Goal: Ask a question: Seek information or help from site administrators or community

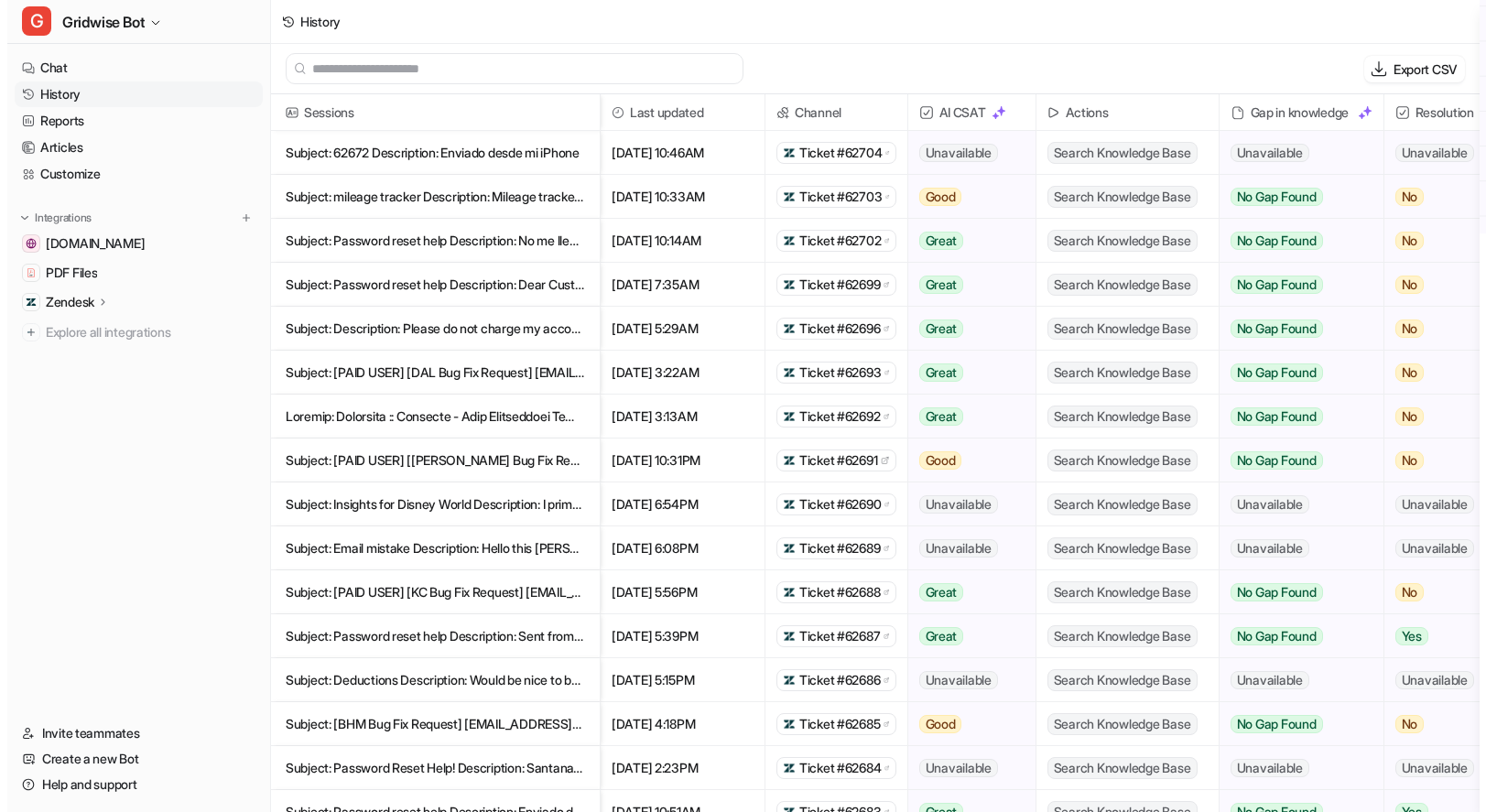
scroll to position [4, 0]
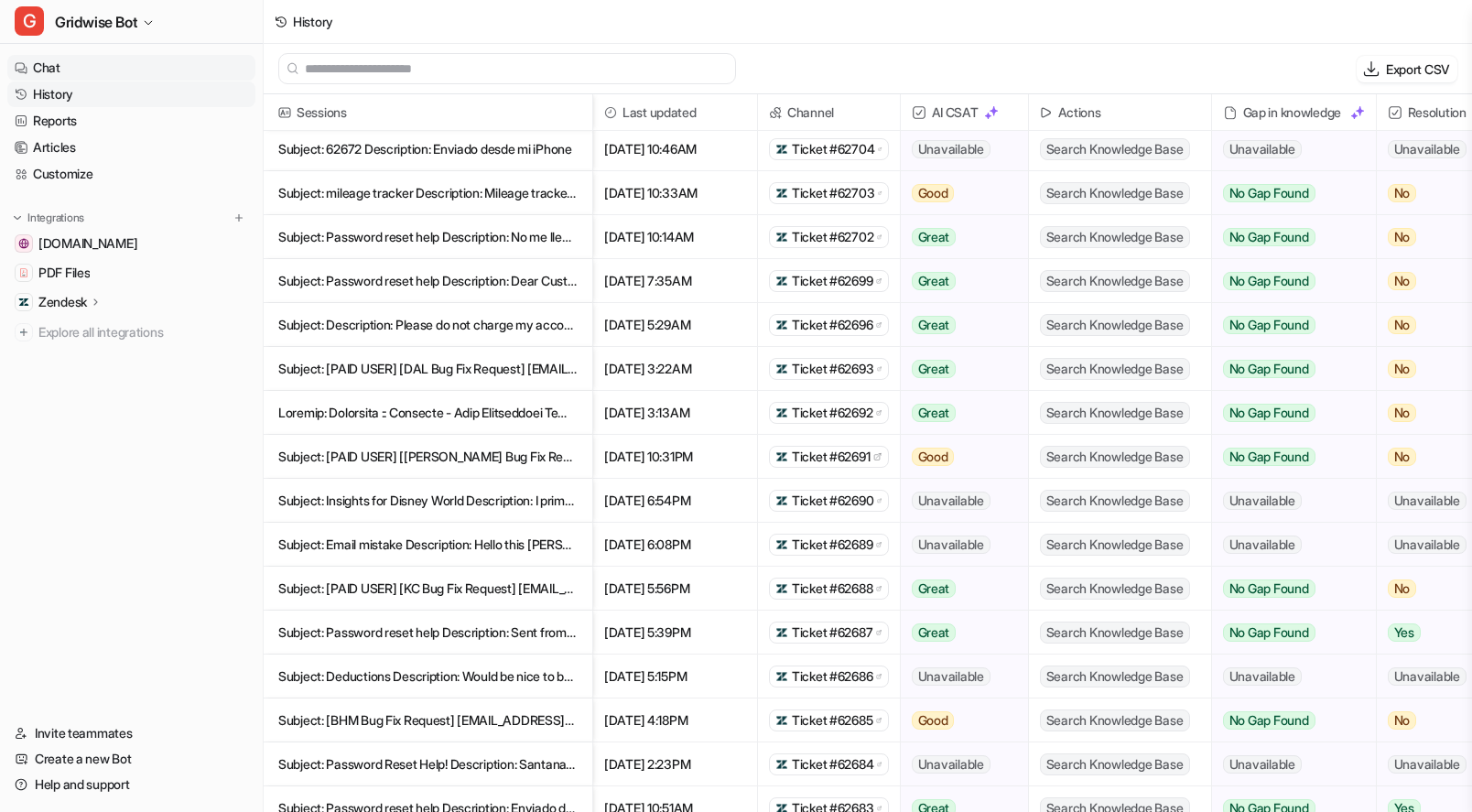
click at [73, 68] on link "Chat" at bounding box center [131, 68] width 248 height 26
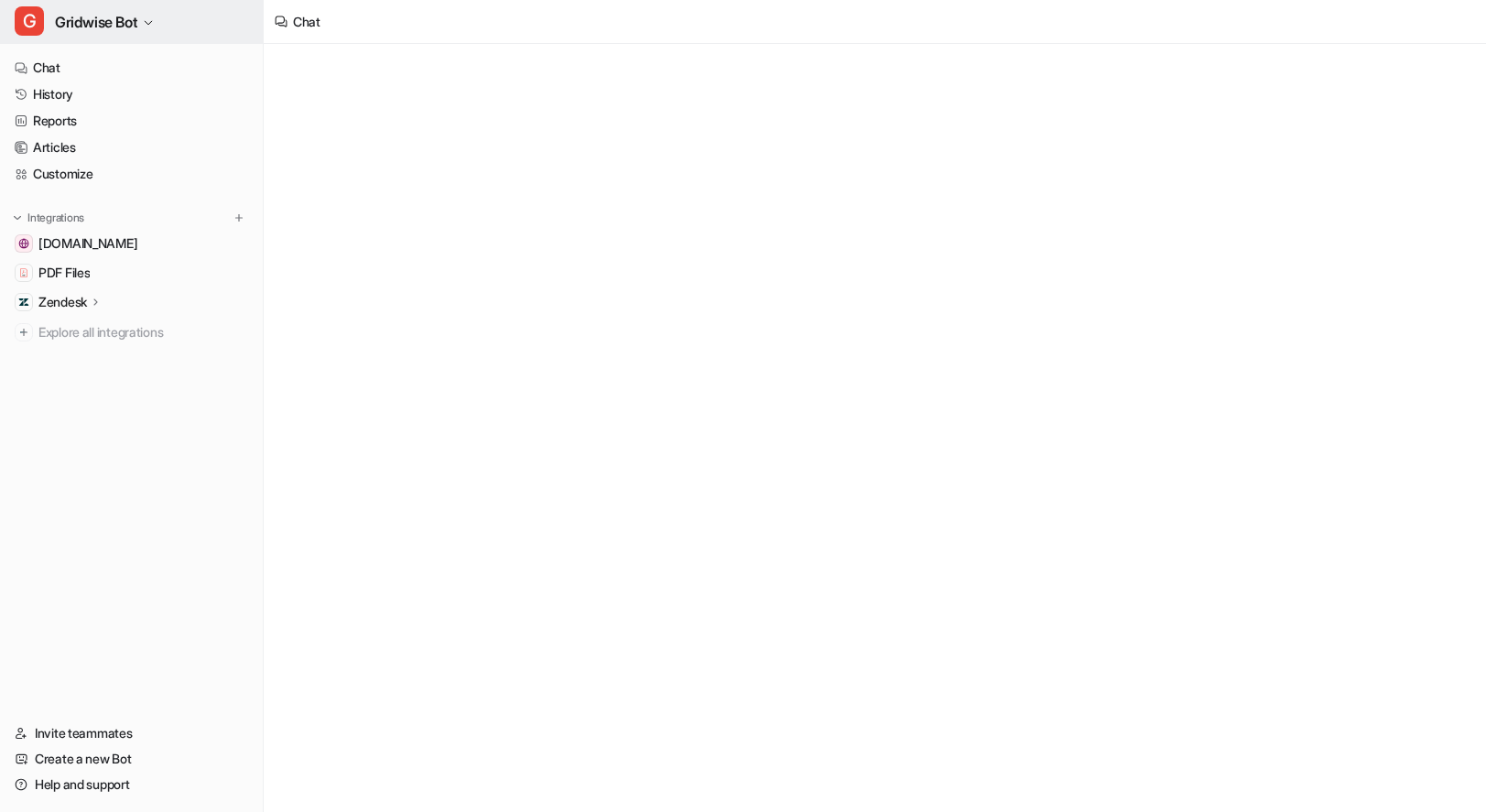
click at [124, 28] on span "Gridwise Bot" at bounding box center [96, 21] width 82 height 26
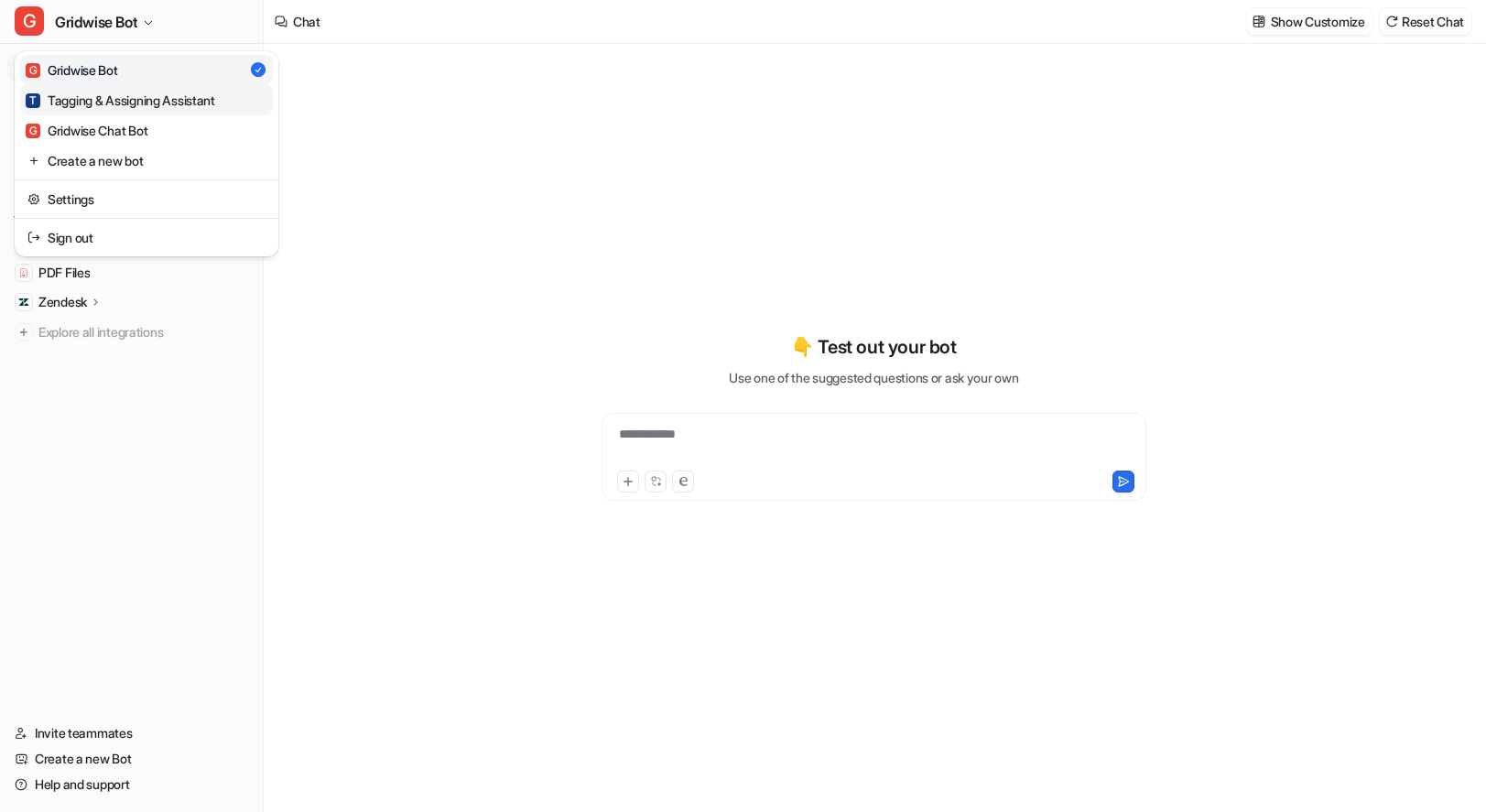
type textarea "**********"
click at [157, 125] on link "G Gridwise Chat Bot" at bounding box center [147, 130] width 253 height 30
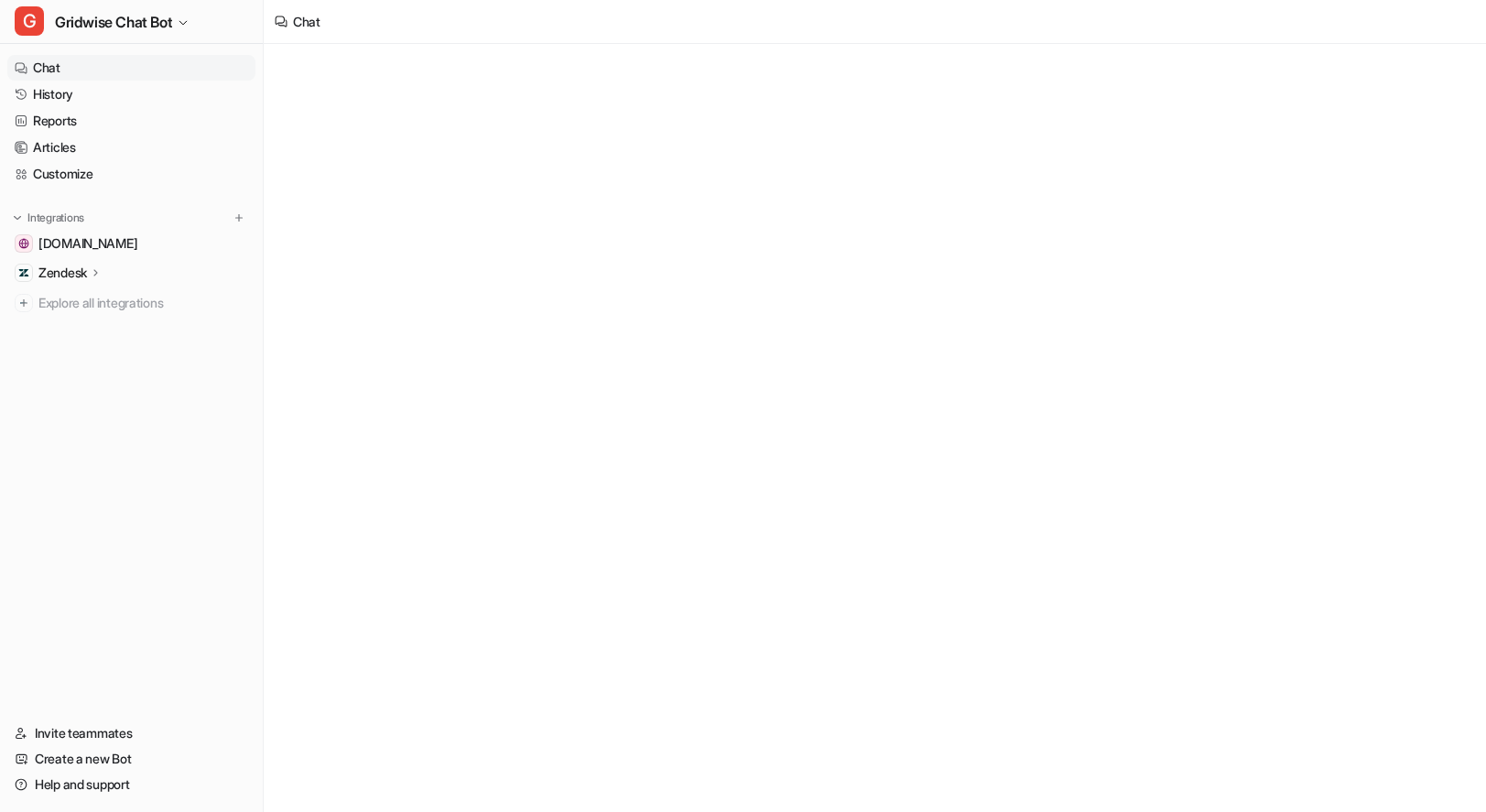
click at [71, 63] on link "Chat" at bounding box center [131, 68] width 248 height 26
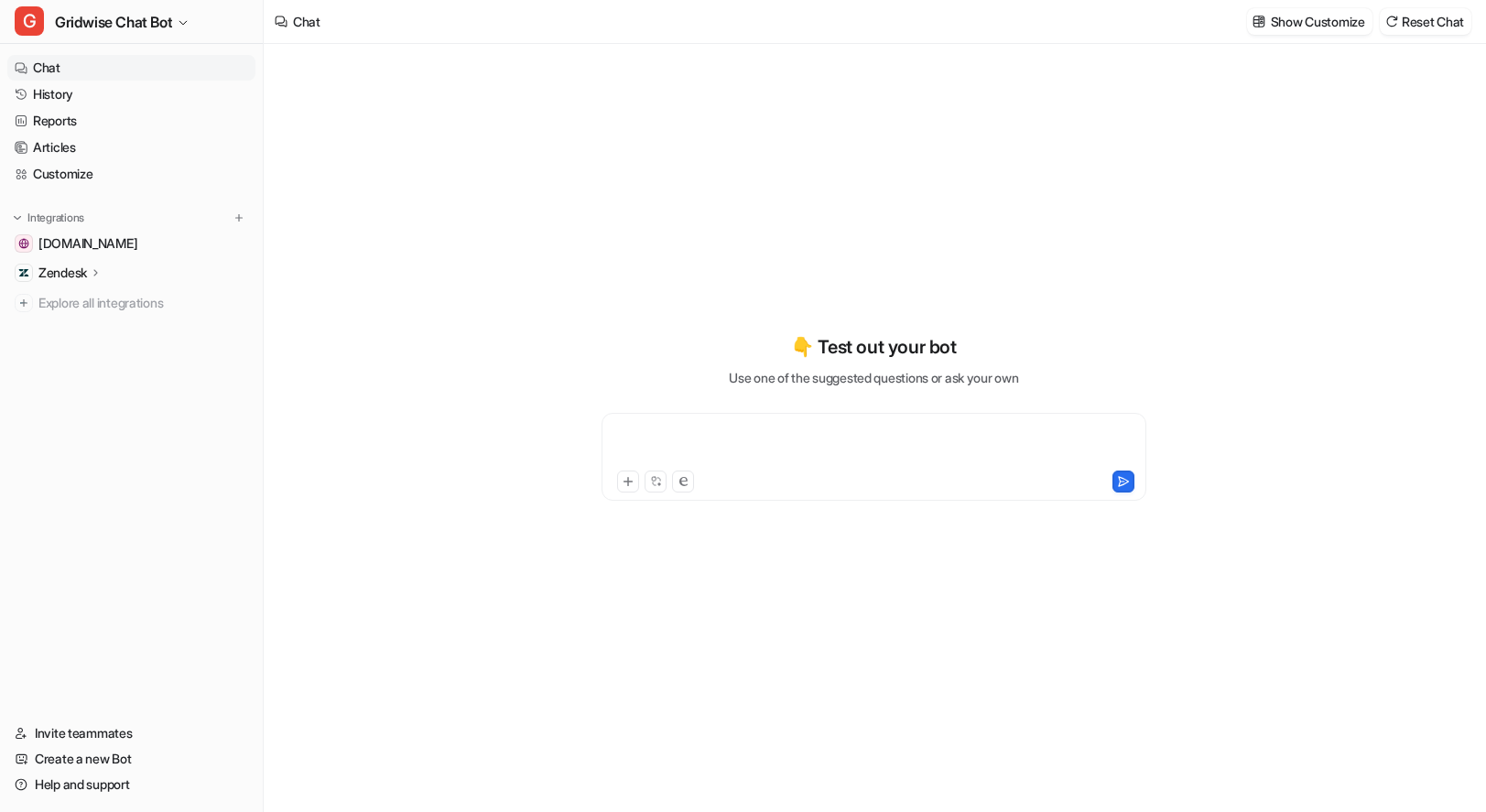
click at [649, 441] on div at bounding box center [873, 446] width 536 height 42
paste div
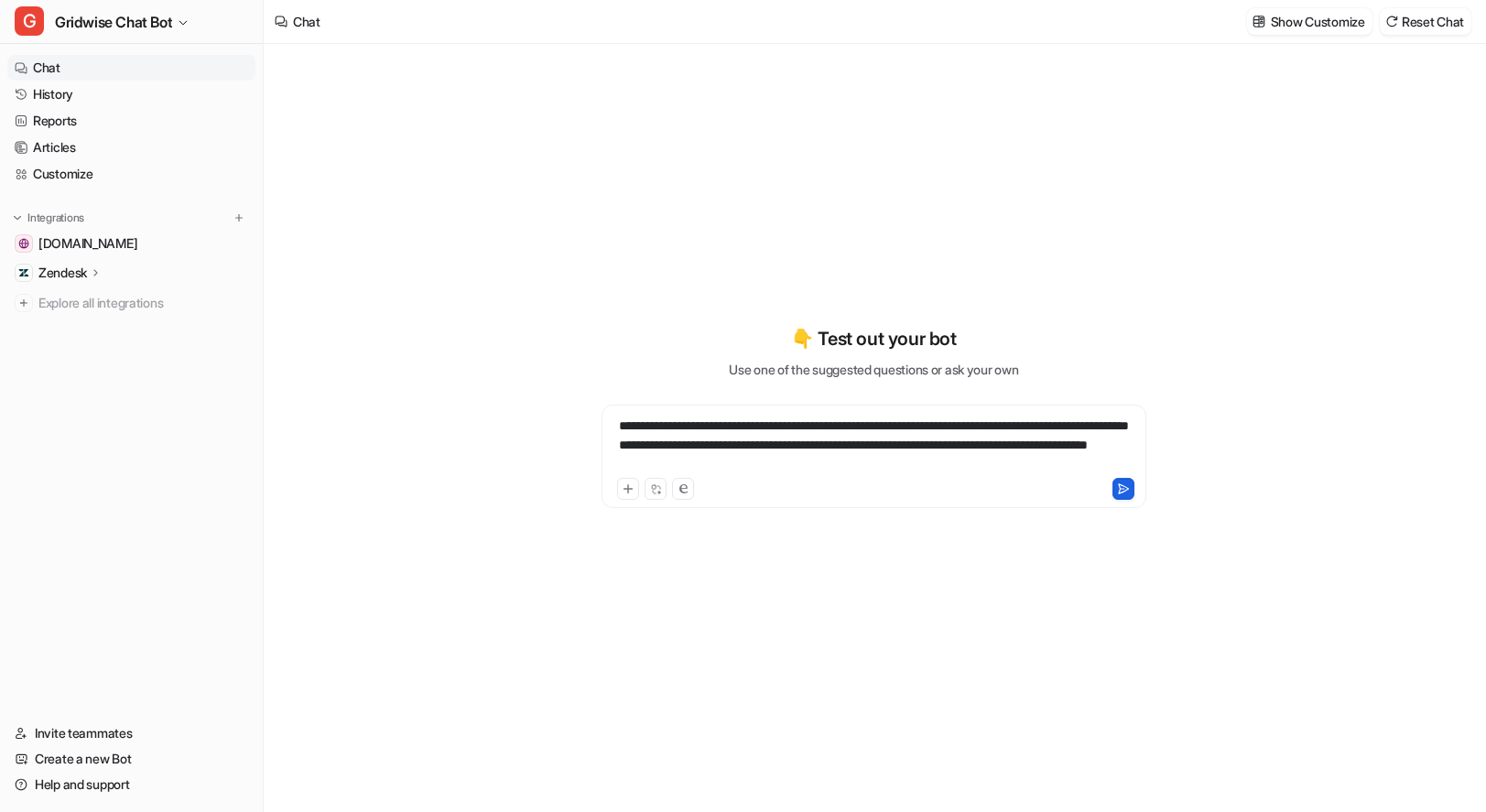
click at [1115, 488] on button at bounding box center [1123, 488] width 22 height 22
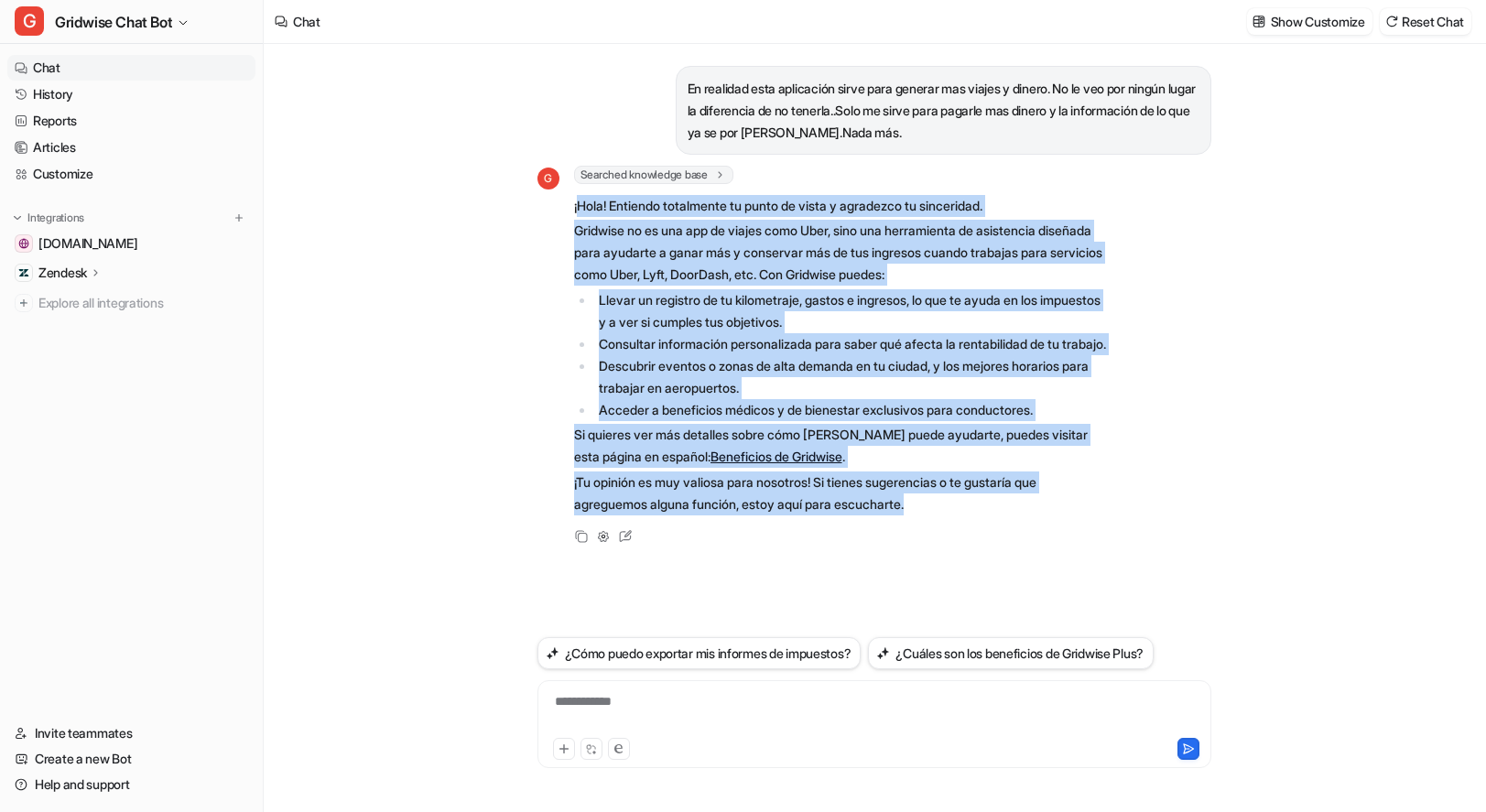
drag, startPoint x: 911, startPoint y: 521, endPoint x: 577, endPoint y: 207, distance: 458.4
click at [577, 207] on span "¡Hola! Entiendo totalmente tu punto de vista y agradezco tu sinceridad. [PERSON…" at bounding box center [841, 354] width 536 height 327
click at [619, 210] on p "¡Hola! Entiendo totalmente tu punto de vista y agradezco tu sinceridad." at bounding box center [841, 205] width 536 height 22
drag, startPoint x: 925, startPoint y: 525, endPoint x: 567, endPoint y: 210, distance: 476.9
click at [567, 210] on div "G Searched knowledge base search_queries : [ "ventajas de usar Gridwise", "cómo…" at bounding box center [823, 341] width 572 height 352
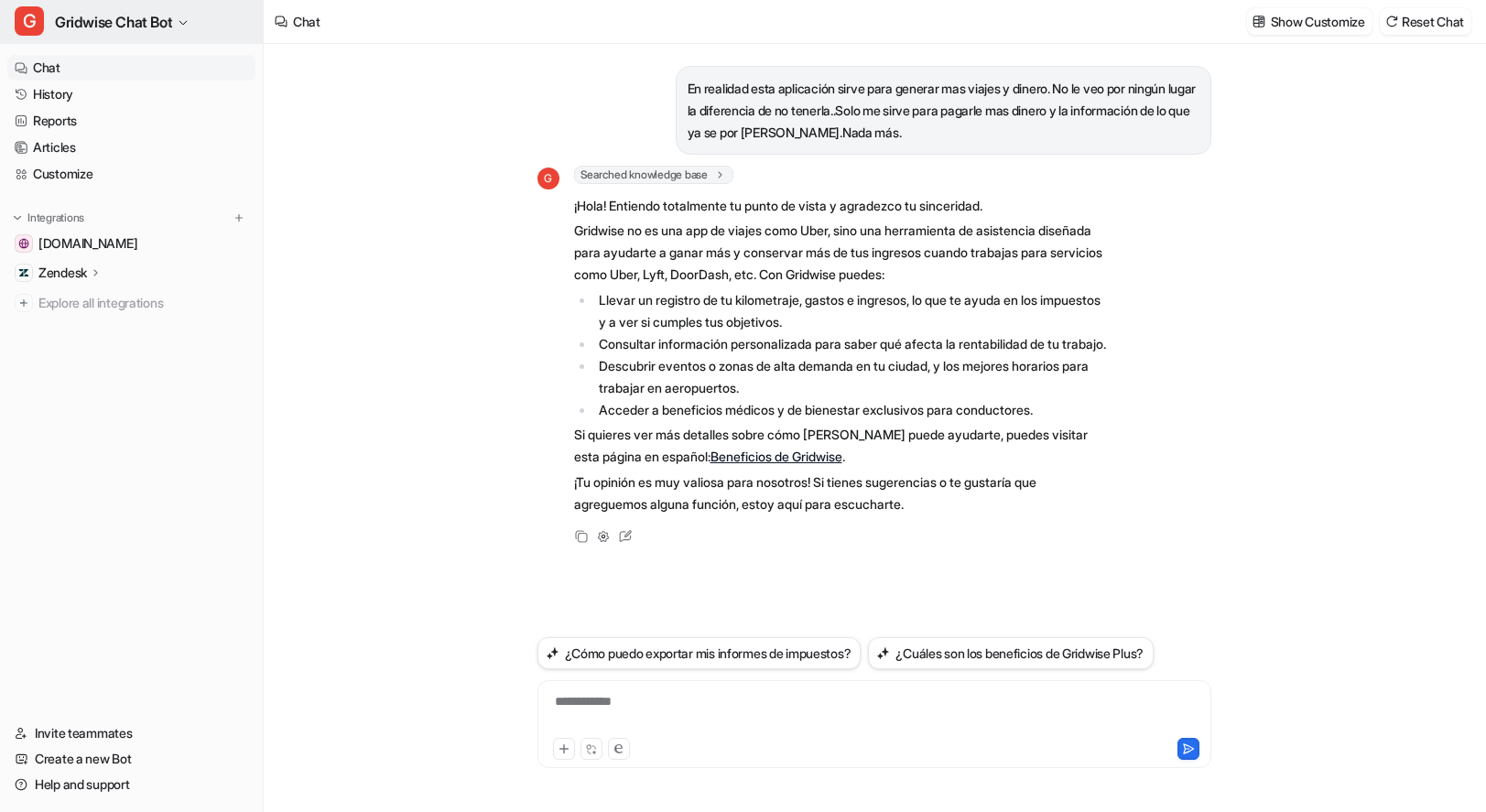
click at [131, 35] on button "G Gridwise Chat Bot" at bounding box center [131, 22] width 262 height 44
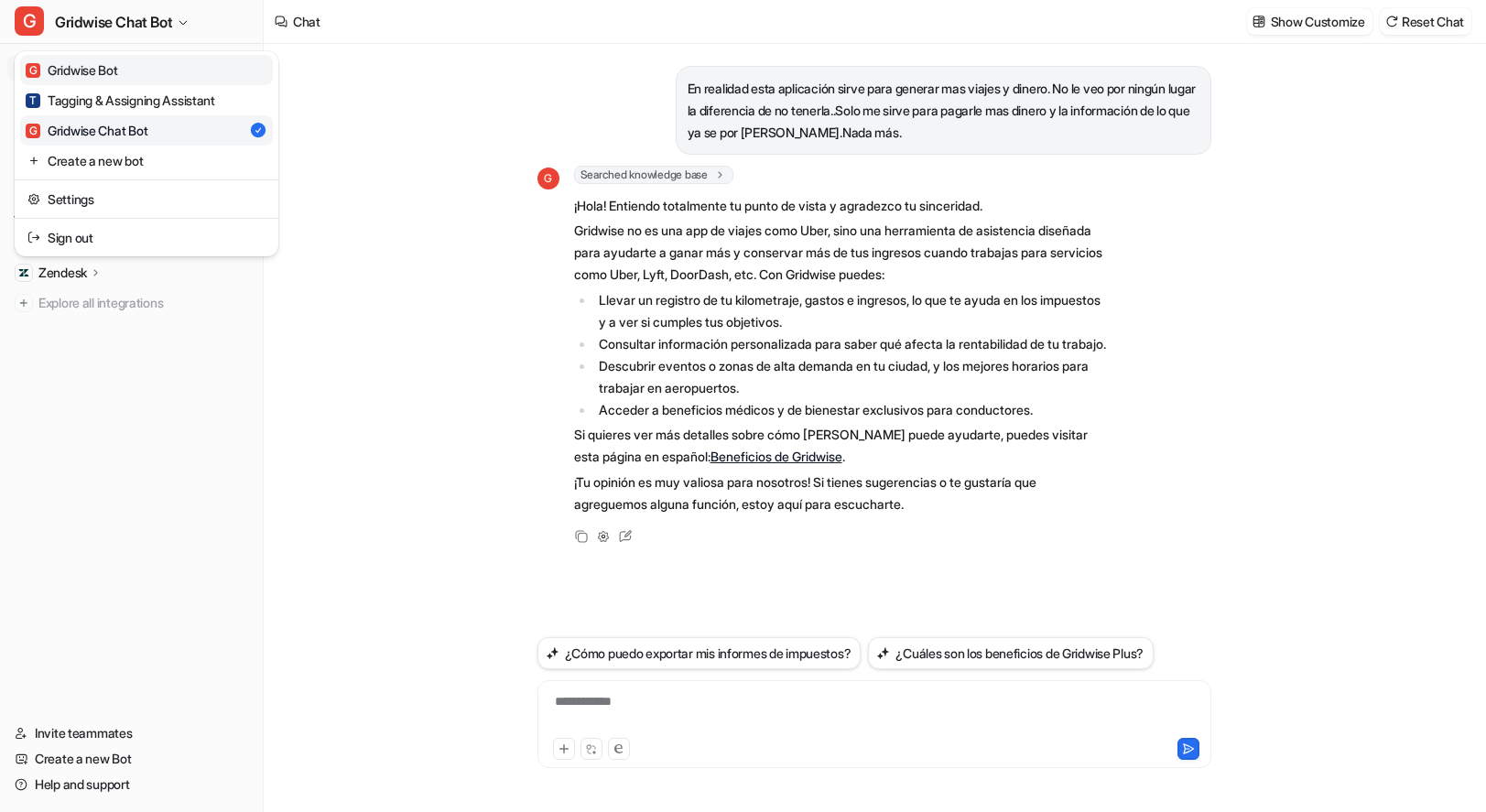
click at [132, 73] on link "G Gridwise Bot" at bounding box center [147, 69] width 253 height 30
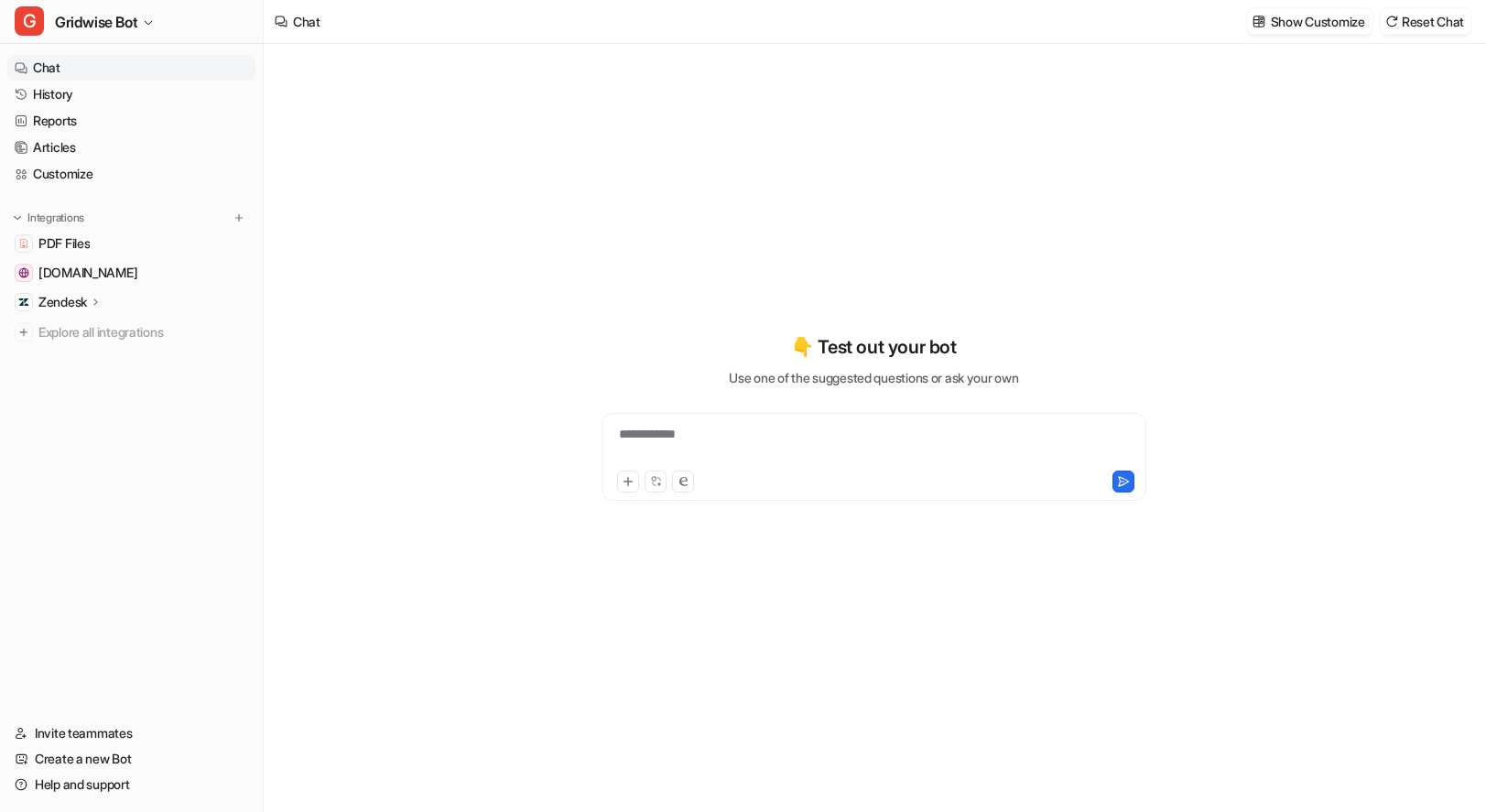
click at [706, 433] on div "**********" at bounding box center [873, 446] width 536 height 42
paste div
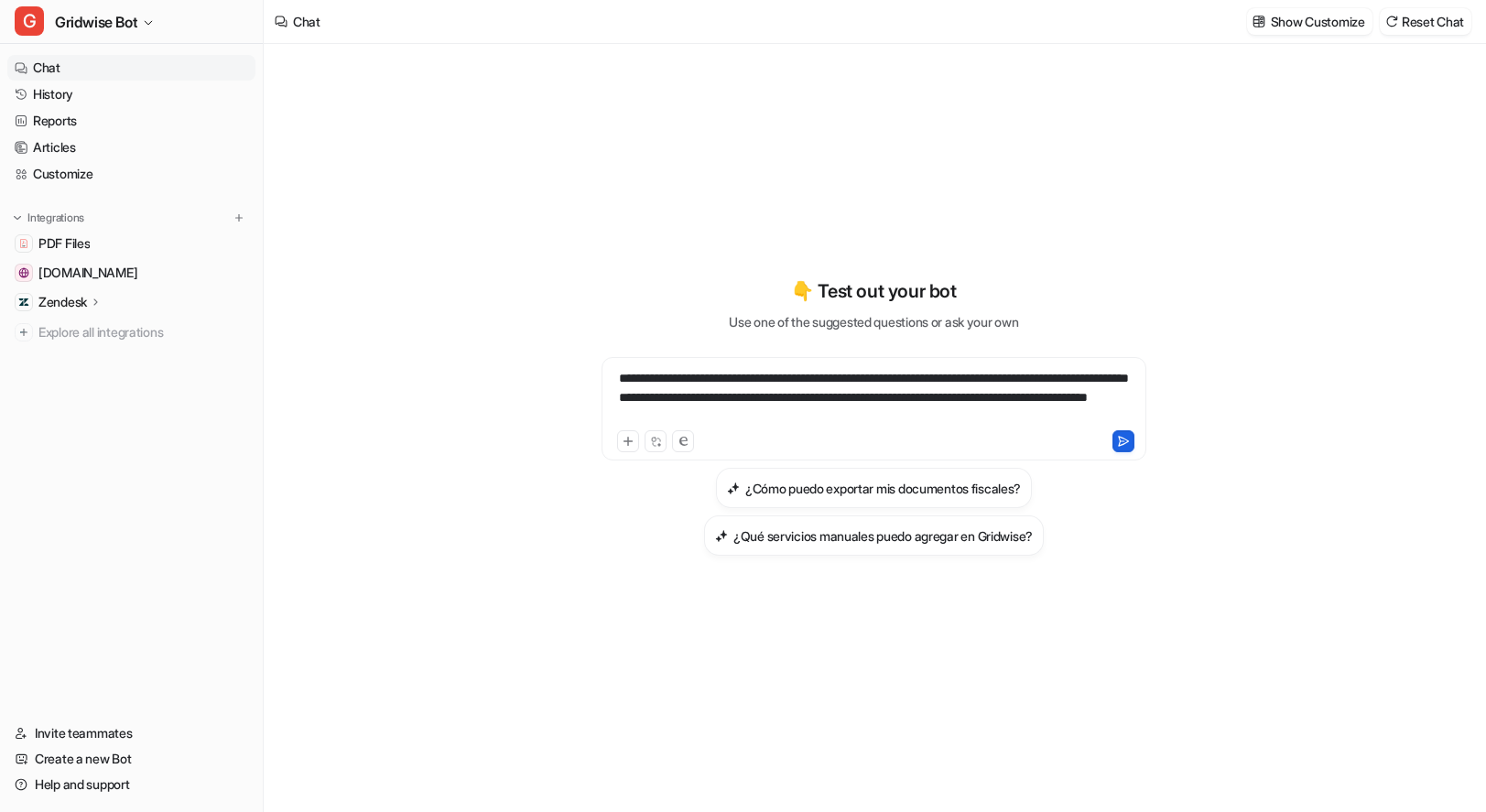
click at [1121, 440] on icon at bounding box center [1123, 441] width 13 height 13
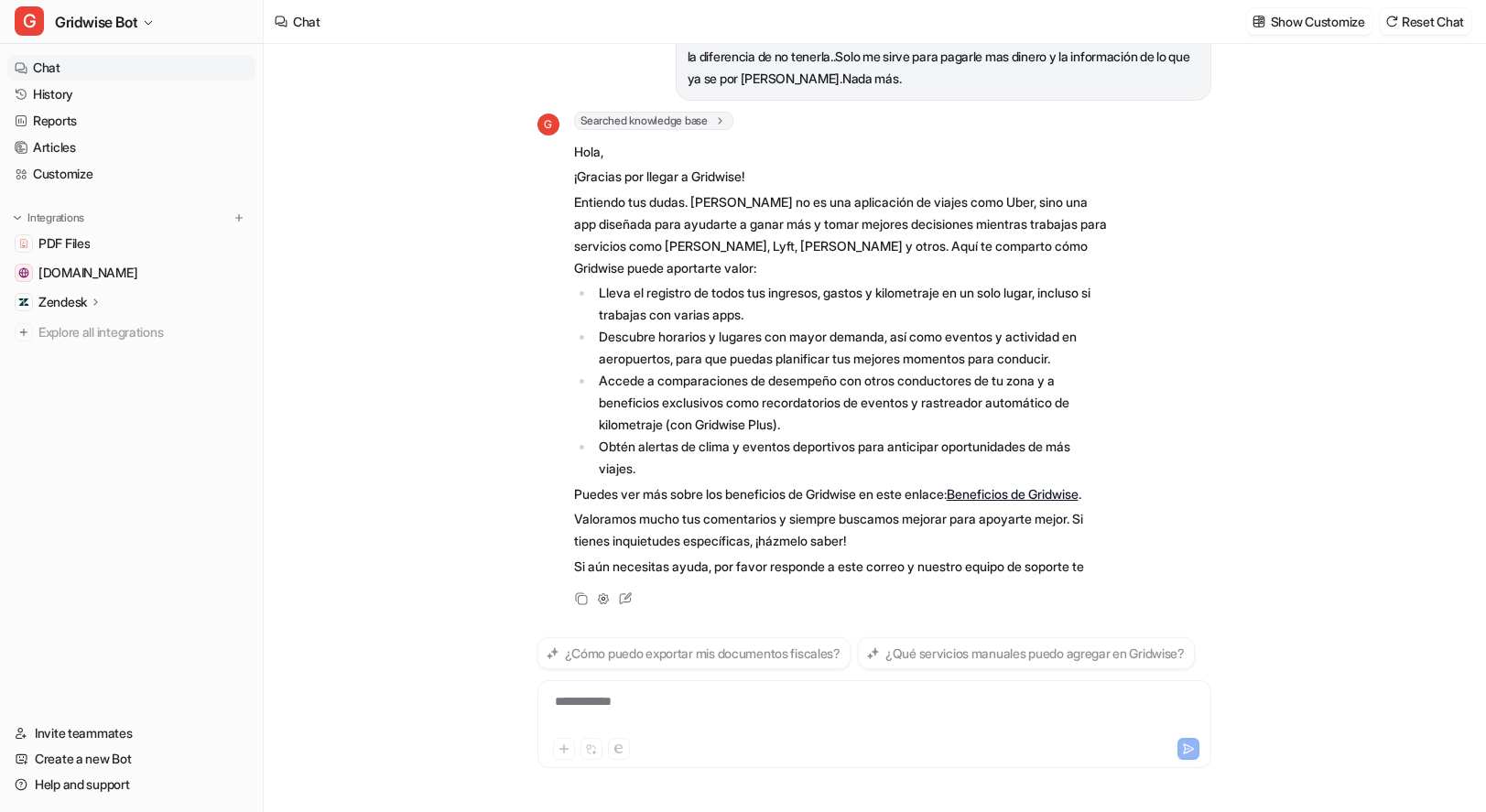
scroll to position [112, 0]
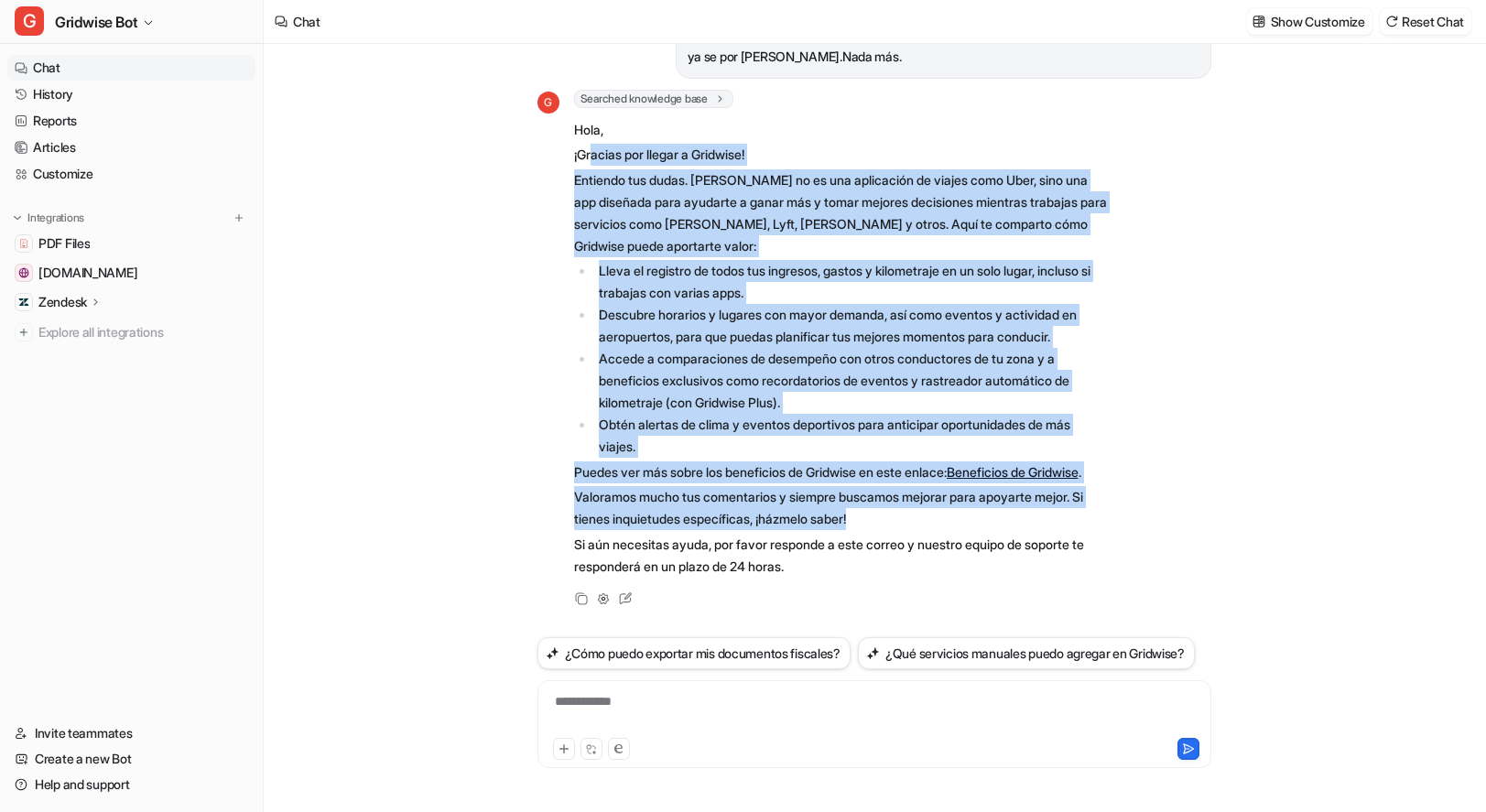
drag, startPoint x: 903, startPoint y: 500, endPoint x: 582, endPoint y: 103, distance: 510.5
click at [586, 116] on span "Hola, ¡Gracias por llegar a Gridwise! Entiendo tus dudas. [PERSON_NAME] no es u…" at bounding box center [841, 348] width 536 height 465
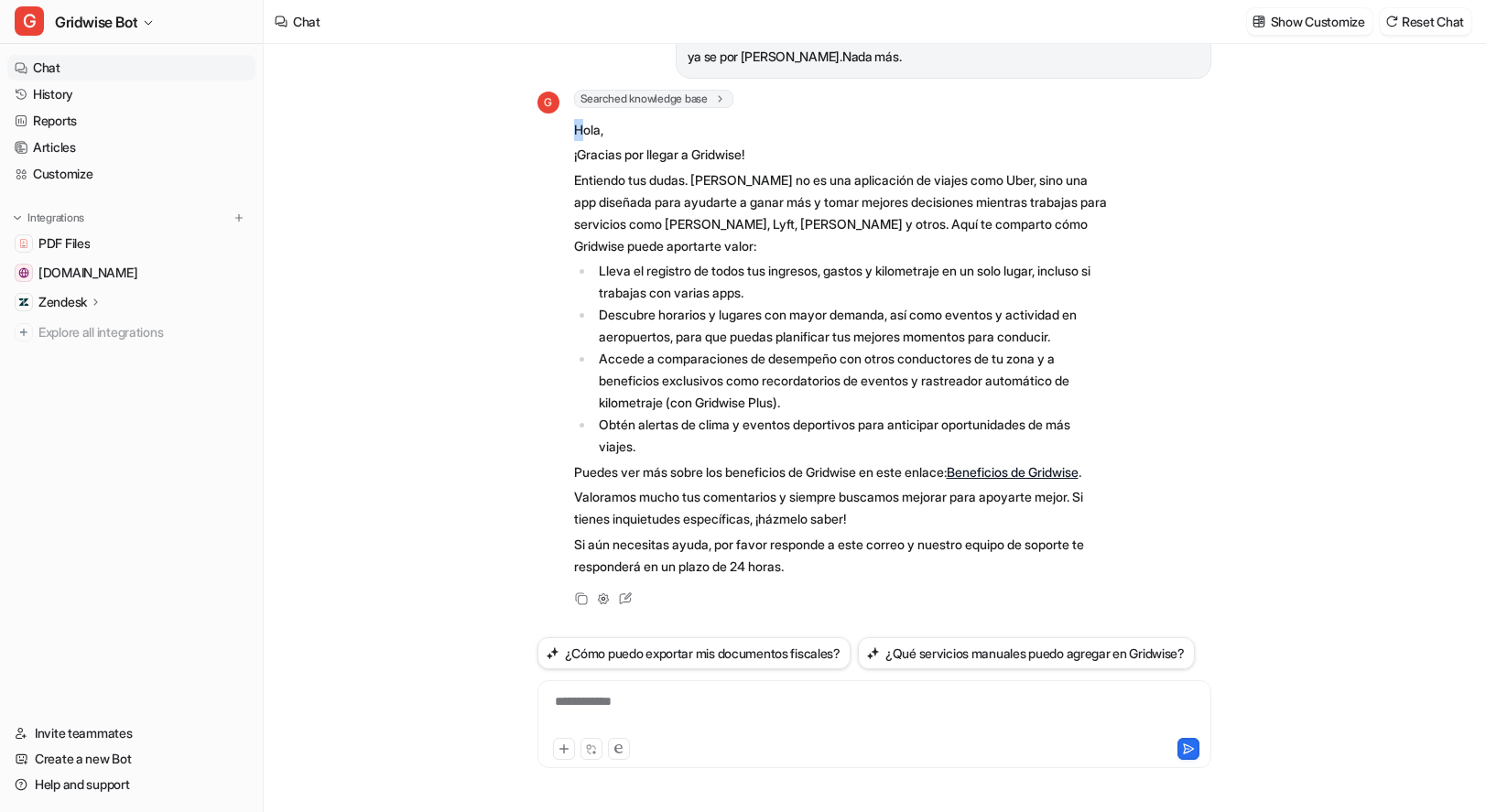
drag, startPoint x: 568, startPoint y: 92, endPoint x: 581, endPoint y: 95, distance: 13.3
click at [581, 95] on div "G Searched knowledge base search_queries : [ "Gridwise beneficios", "Ventajas d…" at bounding box center [823, 335] width 572 height 491
click at [581, 119] on p "Hola," at bounding box center [841, 129] width 536 height 22
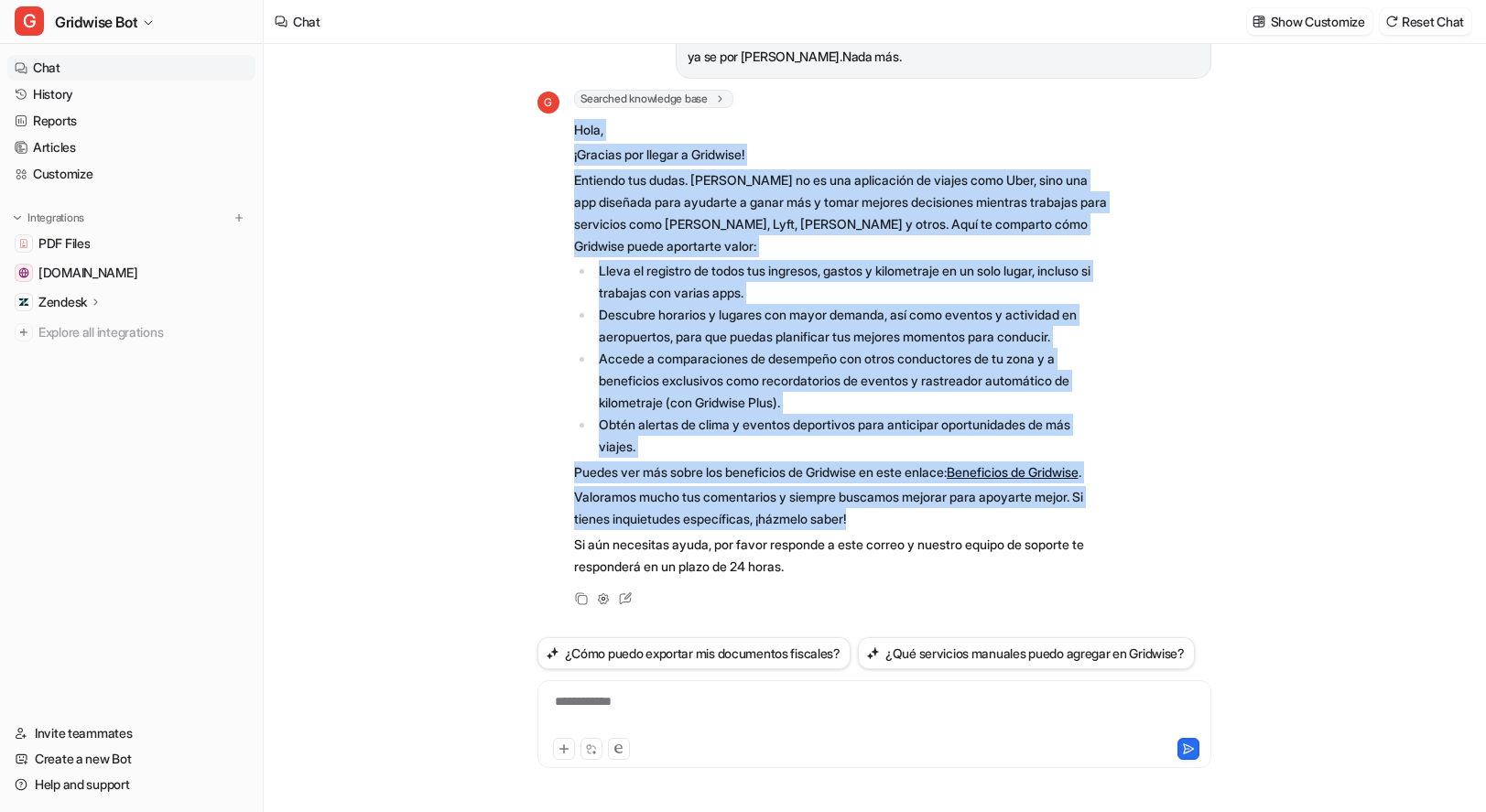
drag, startPoint x: 573, startPoint y: 94, endPoint x: 969, endPoint y: 495, distance: 563.6
click at [969, 495] on span "Hola, ¡Gracias por llegar a Gridwise! Entiendo tus dudas. [PERSON_NAME] no es u…" at bounding box center [841, 348] width 536 height 465
drag, startPoint x: 909, startPoint y: 505, endPoint x: 565, endPoint y: 90, distance: 539.0
click at [565, 90] on div "G Searched knowledge base search_queries : [ "Gridwise beneficios", "Ventajas d…" at bounding box center [823, 335] width 572 height 491
drag, startPoint x: 901, startPoint y: 500, endPoint x: 560, endPoint y: 100, distance: 525.6
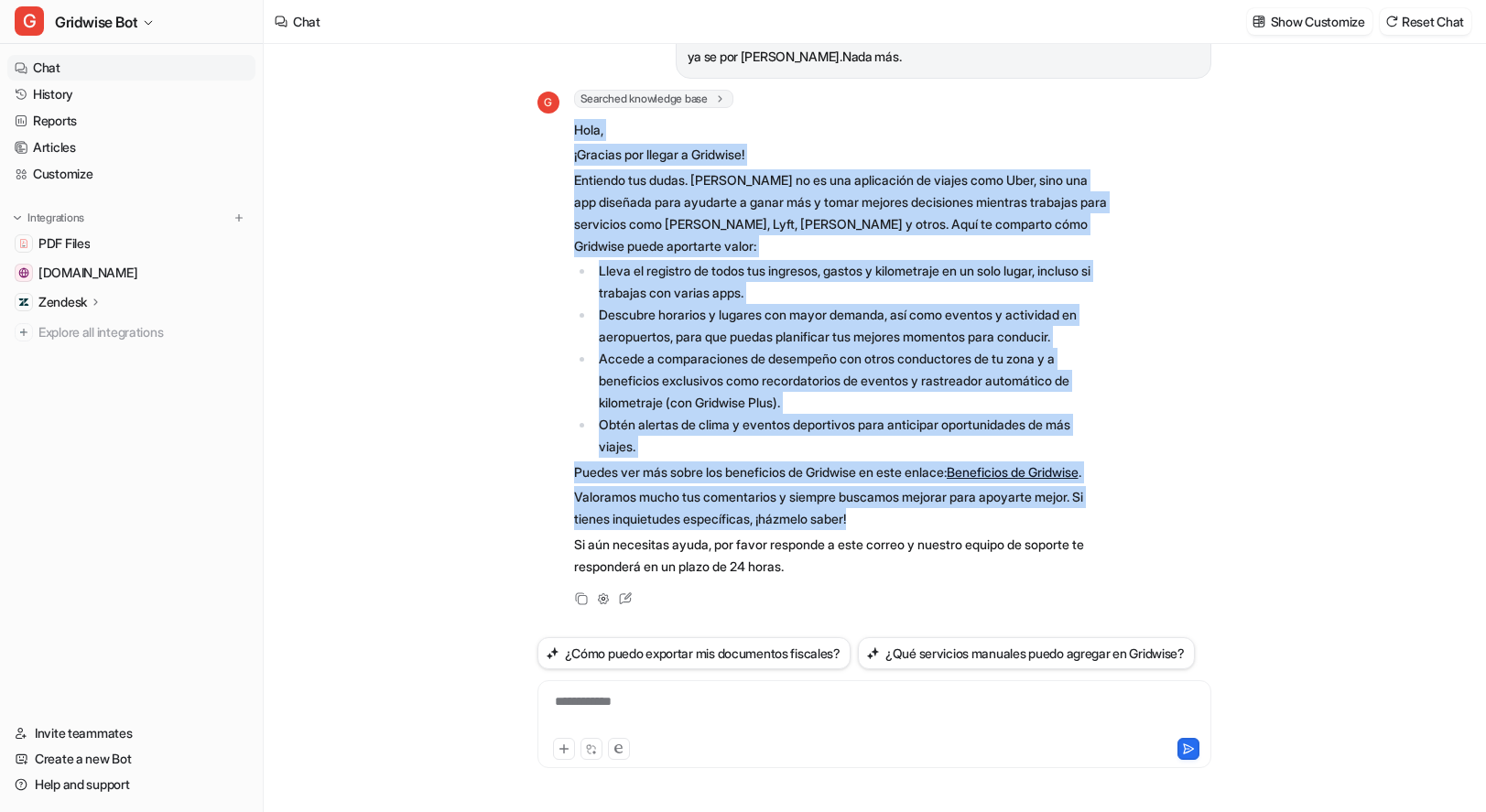
click at [560, 100] on div "G Searched knowledge base search_queries : [ "Gridwise beneficios", "Ventajas d…" at bounding box center [823, 335] width 572 height 491
copy span "Lore, ¡Ipsumdo sit ametco a Elitsedd! Eiusmodt inc utlab. Etdolore ma al eni ad…"
